Goal: Find specific fact: Find contact information

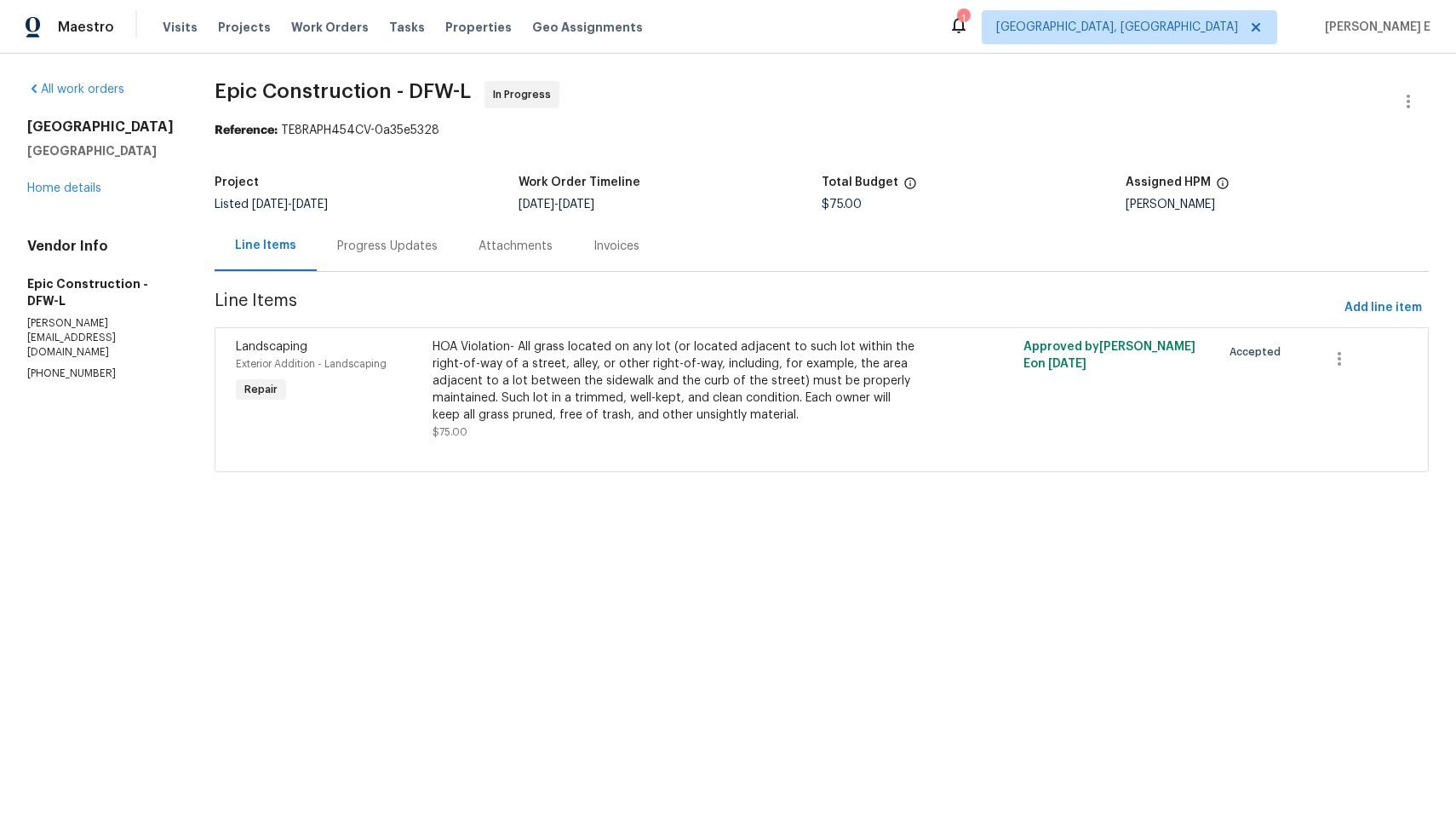
click at [373, 259] on div "Progress Updates" at bounding box center [387, 245] width 141 height 50
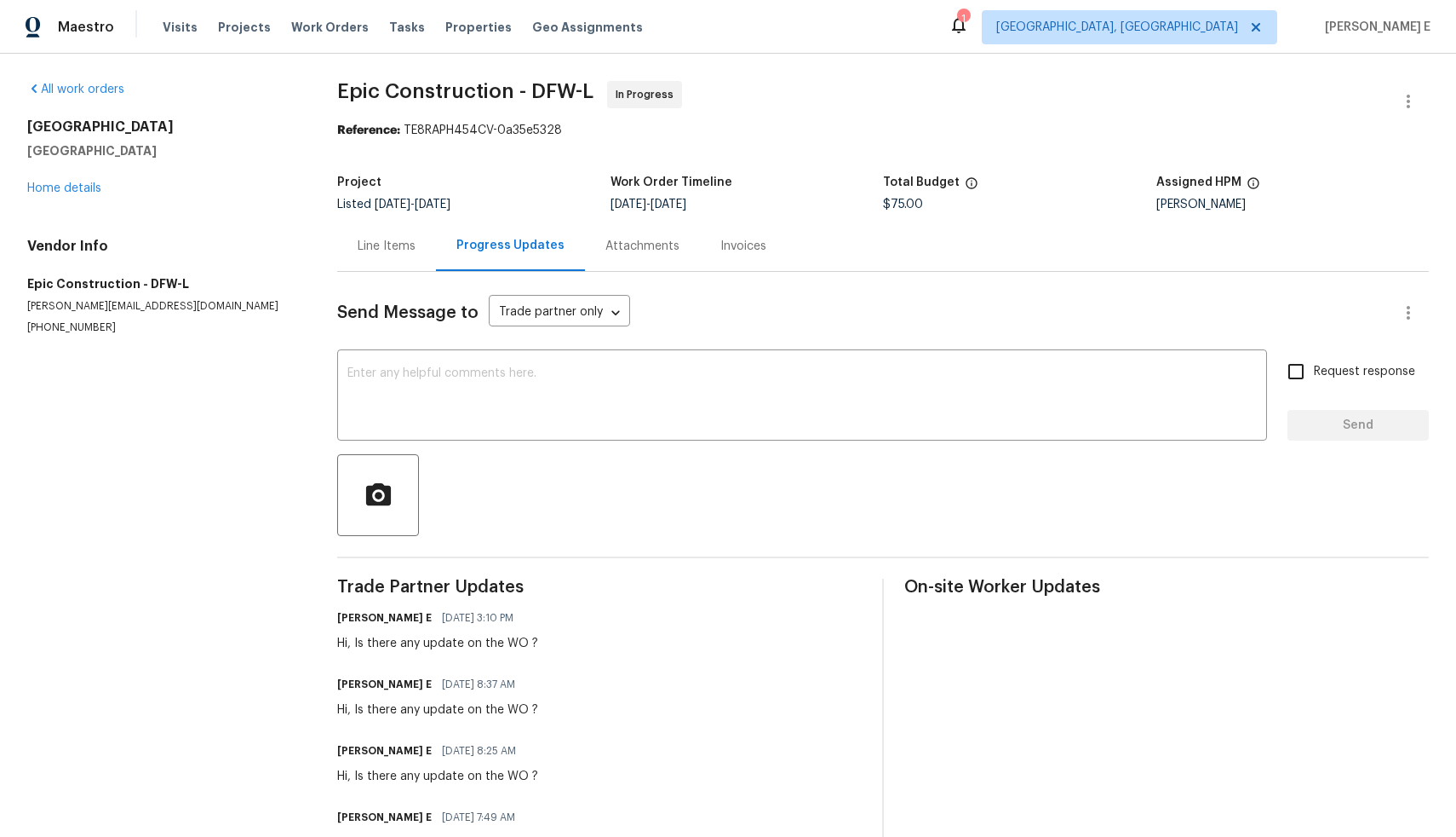
scroll to position [141, 0]
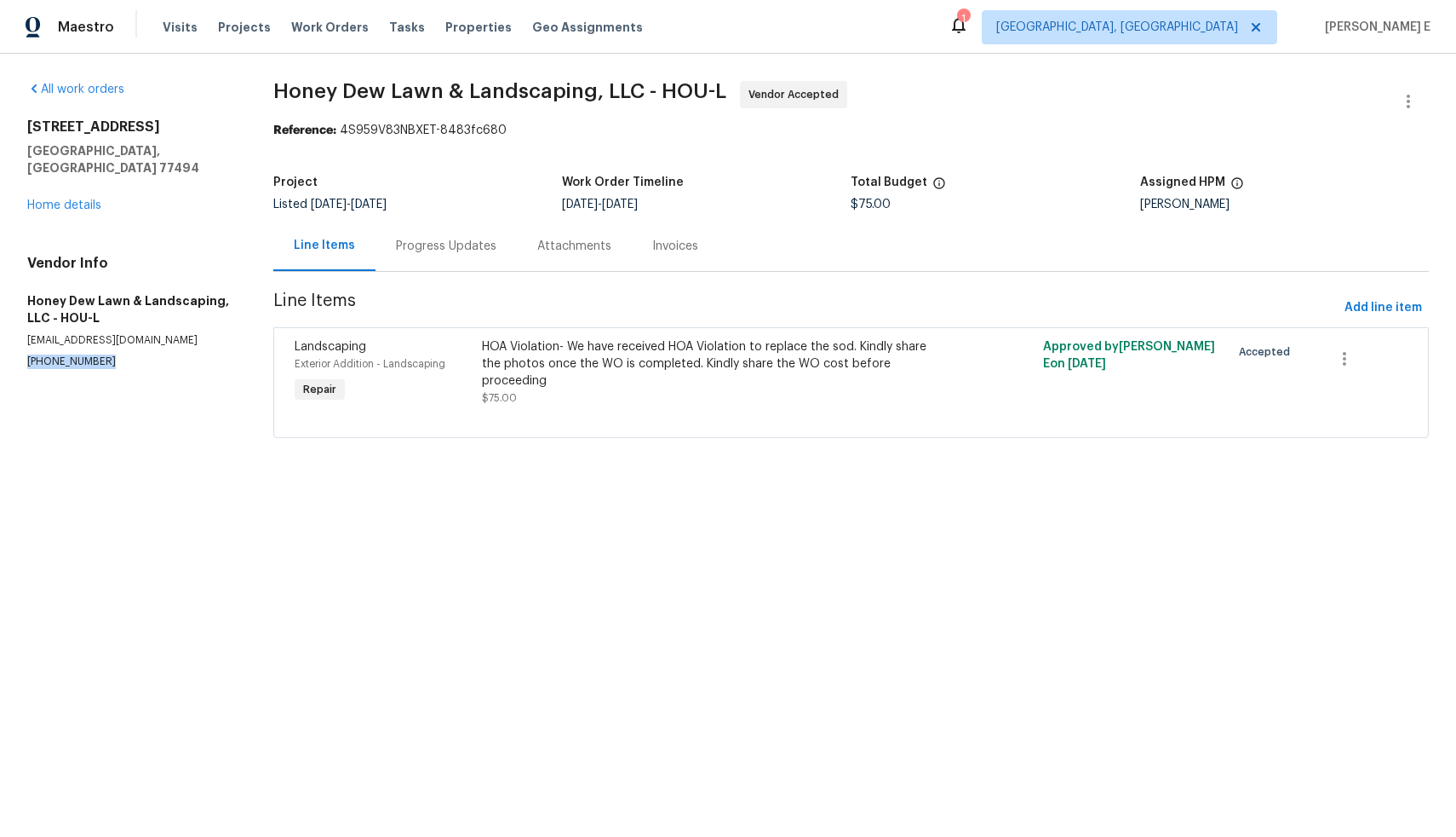
drag, startPoint x: 102, startPoint y: 347, endPoint x: 1, endPoint y: 346, distance: 101.0
click at [1, 346] on div "All work orders [STREET_ADDRESS] Home details Vendor Info Honey Dew Lawn & Land…" at bounding box center [728, 270] width 1456 height 432
copy p "[PHONE_NUMBER]"
